Goal: Information Seeking & Learning: Find specific fact

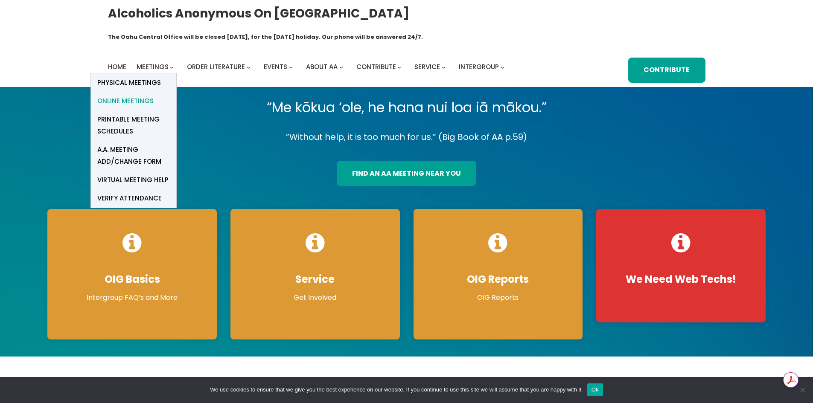
click at [126, 95] on span "Online Meetings" at bounding box center [125, 101] width 56 height 12
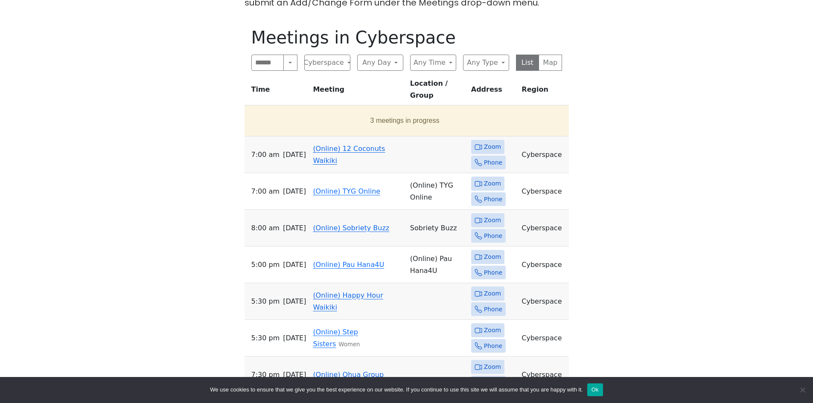
scroll to position [384, 0]
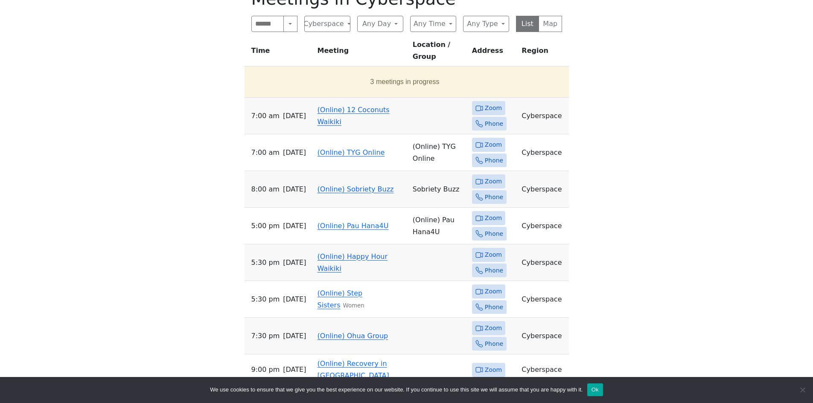
click at [330, 106] on link "(Online) 12 Coconuts Waikiki" at bounding box center [353, 116] width 72 height 20
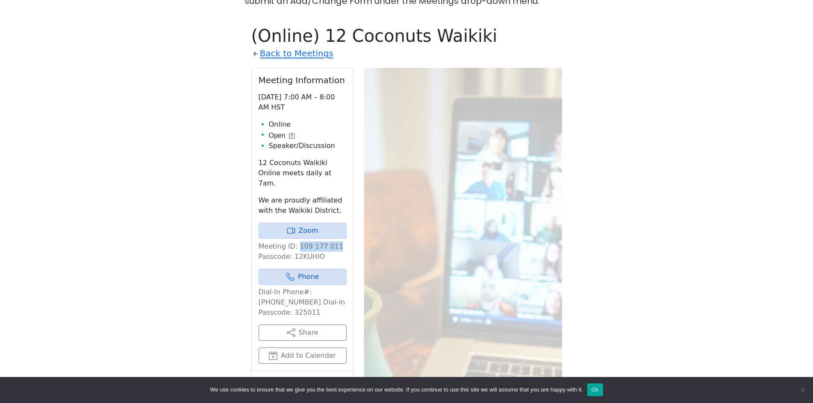
drag, startPoint x: 296, startPoint y: 219, endPoint x: 338, endPoint y: 213, distance: 42.2
click at [338, 241] on p "Meeting ID: 109 177 011 Passcode: 12KUHIO" at bounding box center [303, 251] width 88 height 20
copy p "109 177 011"
